Goal: Navigation & Orientation: Find specific page/section

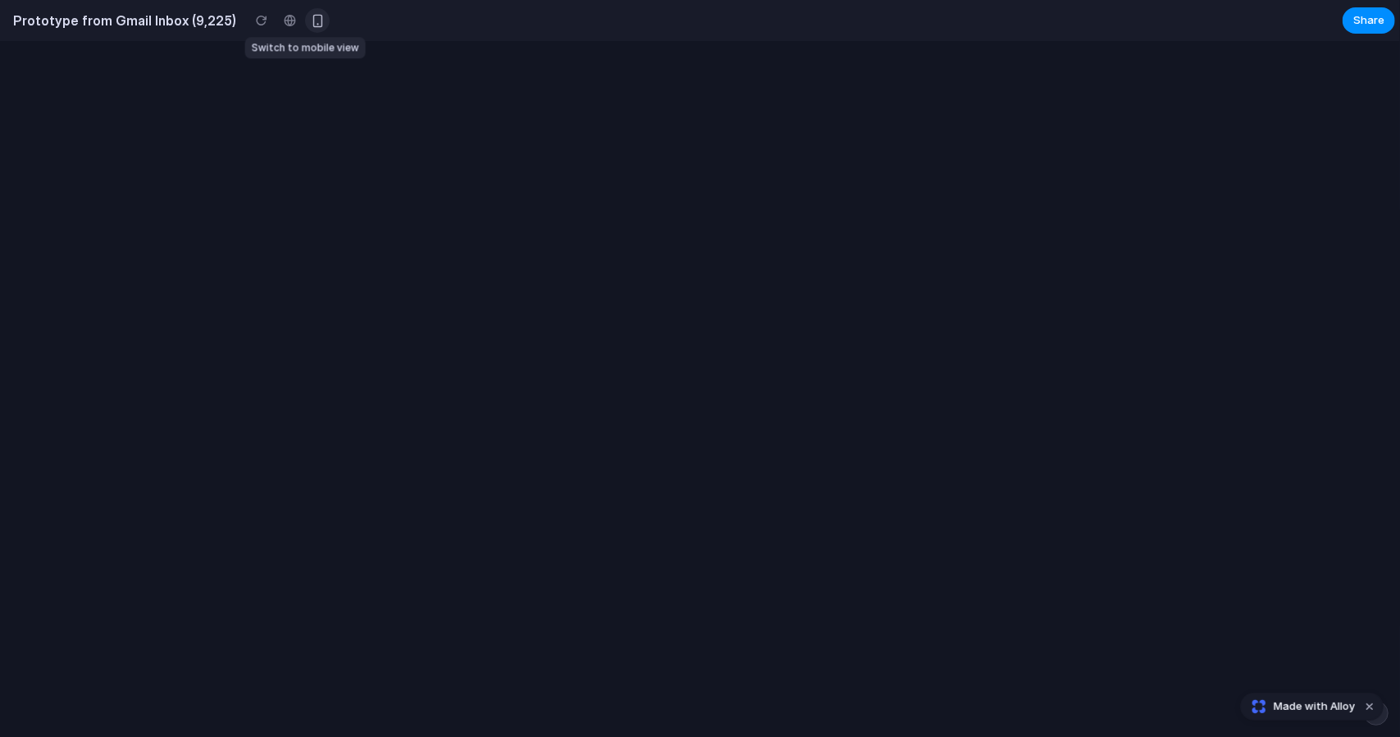
click at [311, 18] on div "button" at bounding box center [318, 21] width 14 height 14
click at [1375, 704] on button "Dismiss watermark" at bounding box center [1370, 706] width 20 height 20
